Goal: Information Seeking & Learning: Learn about a topic

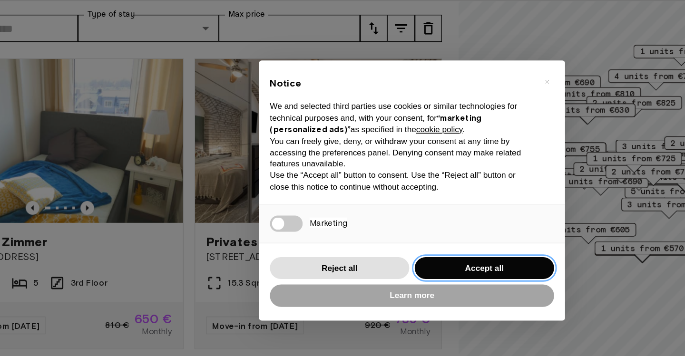
click at [344, 224] on button "Accept all" at bounding box center [392, 232] width 97 height 16
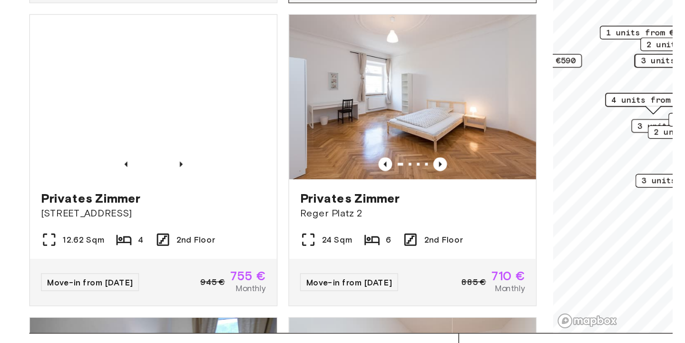
scroll to position [2101, 0]
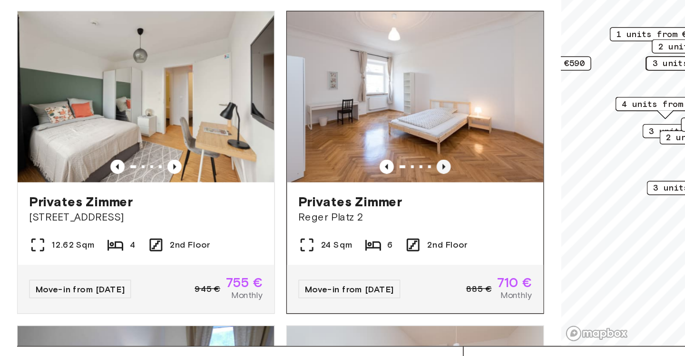
click at [296, 162] on icon "Previous image" at bounding box center [296, 164] width 2 height 4
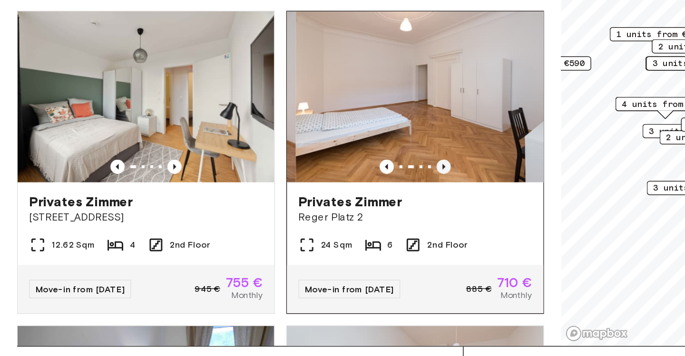
click at [296, 162] on icon "Previous image" at bounding box center [296, 164] width 2 height 4
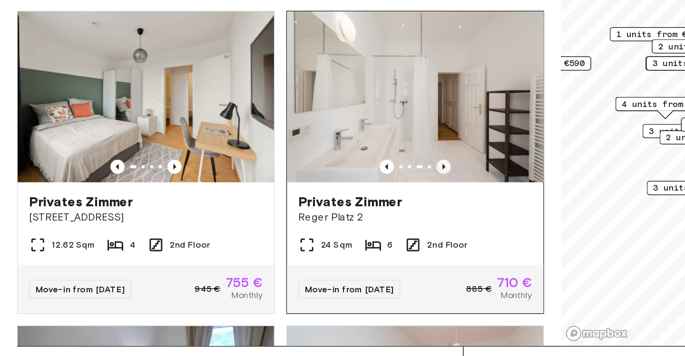
click at [297, 159] on icon "Previous image" at bounding box center [297, 164] width 10 height 10
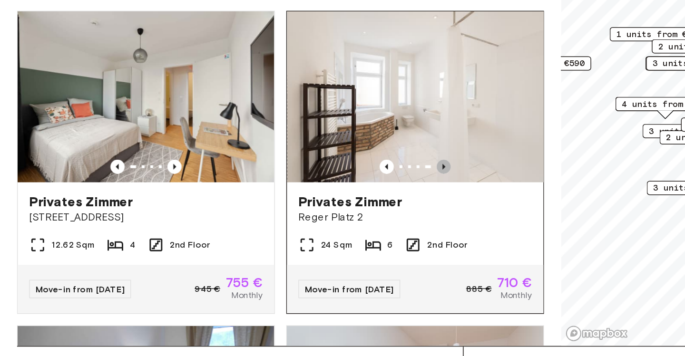
click at [296, 159] on icon "Previous image" at bounding box center [297, 164] width 10 height 10
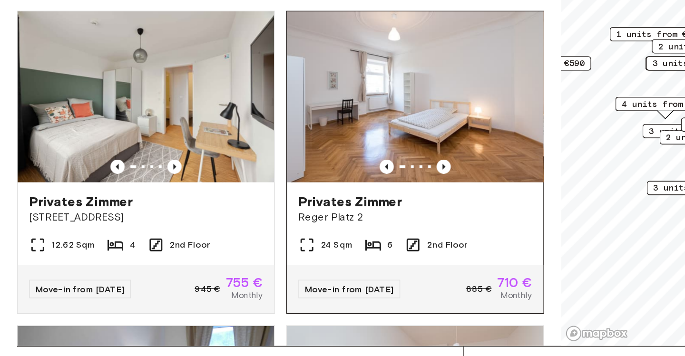
click at [290, 60] on img at bounding box center [277, 117] width 171 height 114
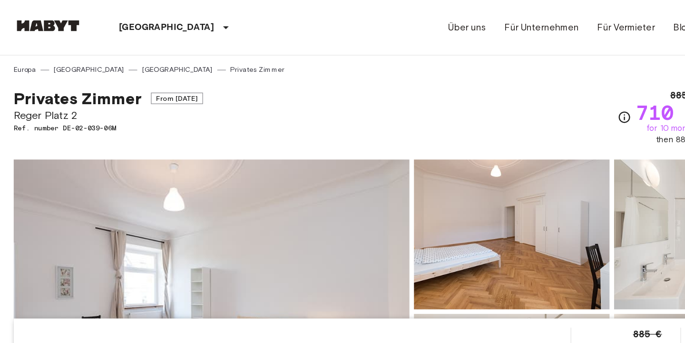
click at [118, 58] on link "[GEOGRAPHIC_DATA]" at bounding box center [147, 58] width 59 height 9
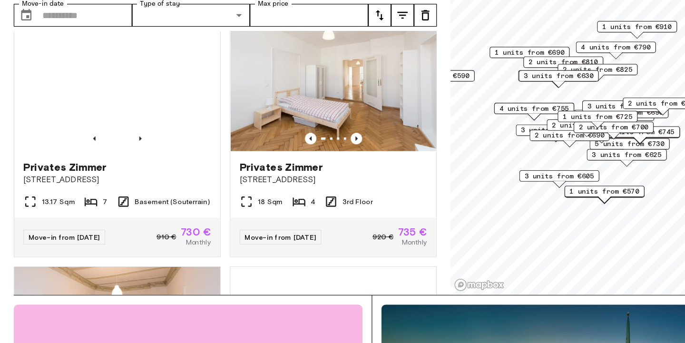
scroll to position [653, 0]
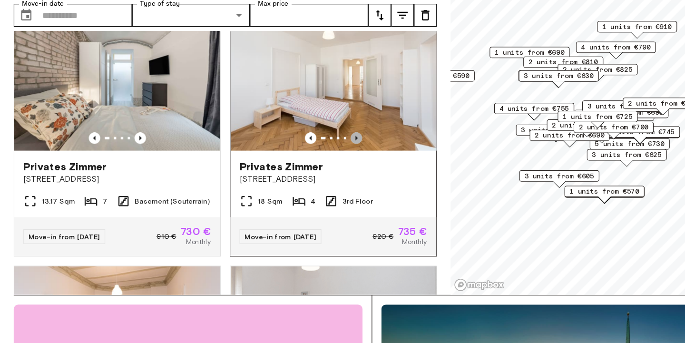
click at [295, 171] on icon "Previous image" at bounding box center [296, 173] width 2 height 4
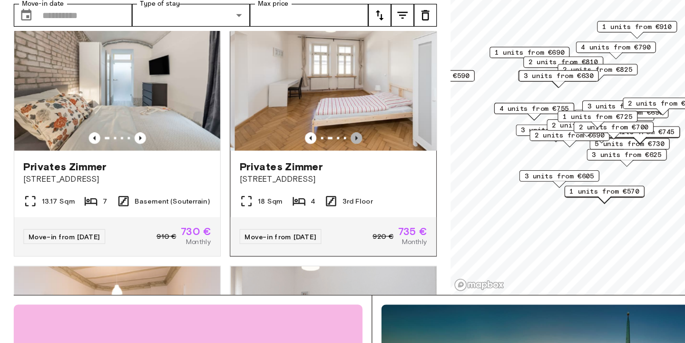
click at [295, 171] on icon "Previous image" at bounding box center [296, 173] width 2 height 4
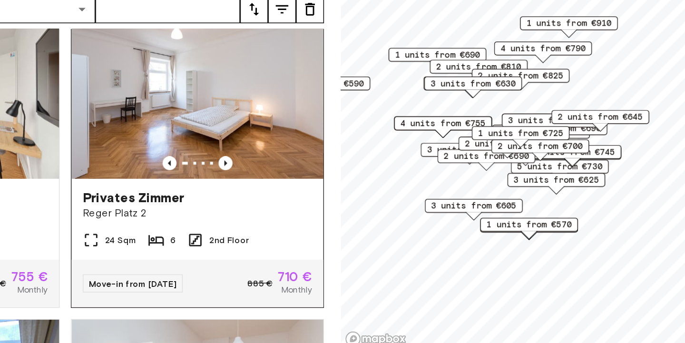
scroll to position [2123, 0]
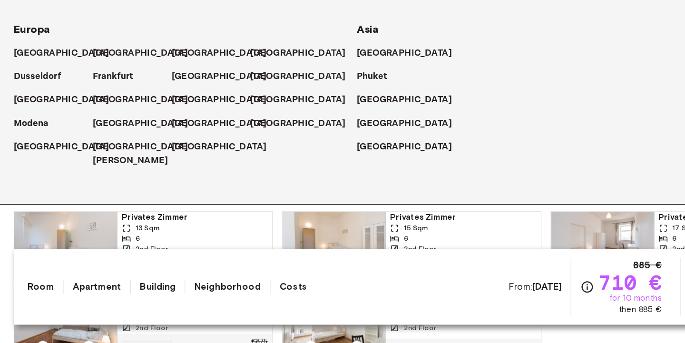
scroll to position [397, 0]
